Goal: Navigation & Orientation: Go to known website

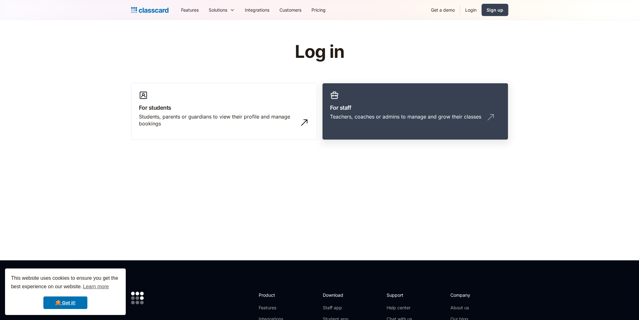
click at [391, 126] on link "For staff Teachers, coaches or admins to manage and grow their classes" at bounding box center [415, 111] width 186 height 57
click at [421, 122] on div "Teachers, coaches or admins to manage and grow their classes" at bounding box center [415, 119] width 170 height 12
click at [414, 123] on div "Teachers, coaches or admins to manage and grow their classes" at bounding box center [415, 119] width 170 height 12
